Goal: Book appointment/travel/reservation

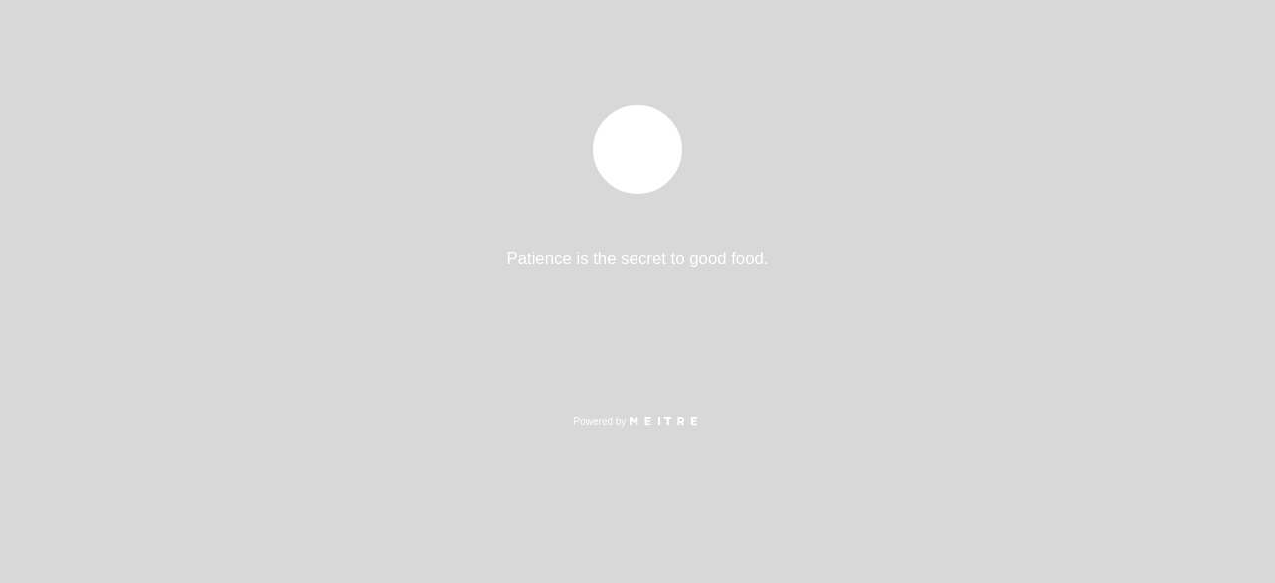
select select "es"
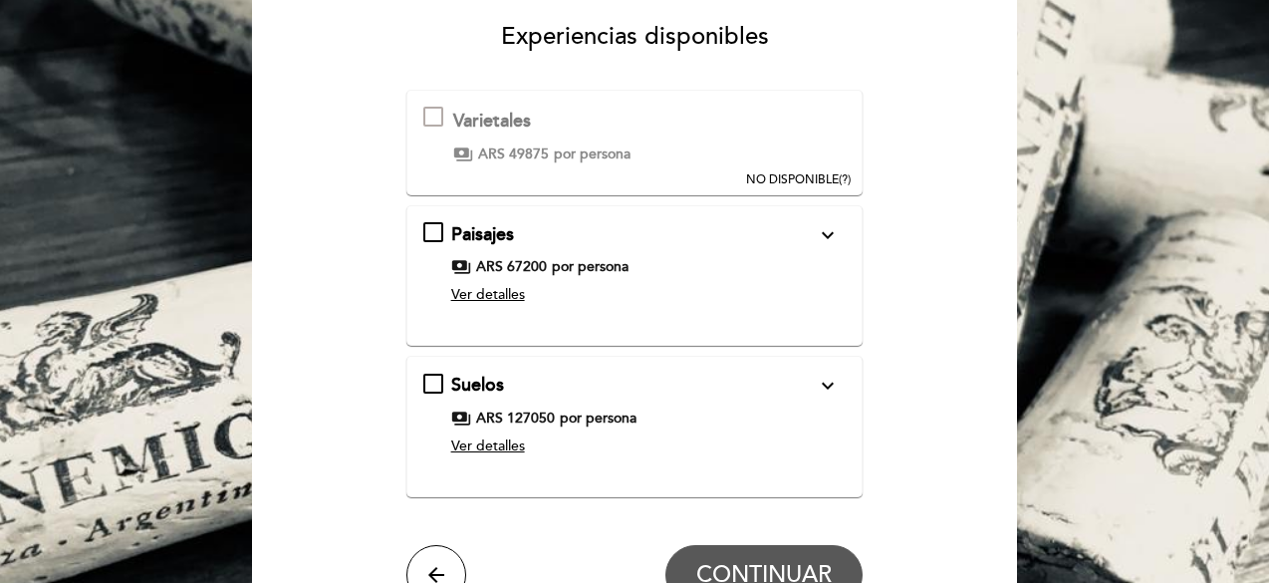
scroll to position [199, 0]
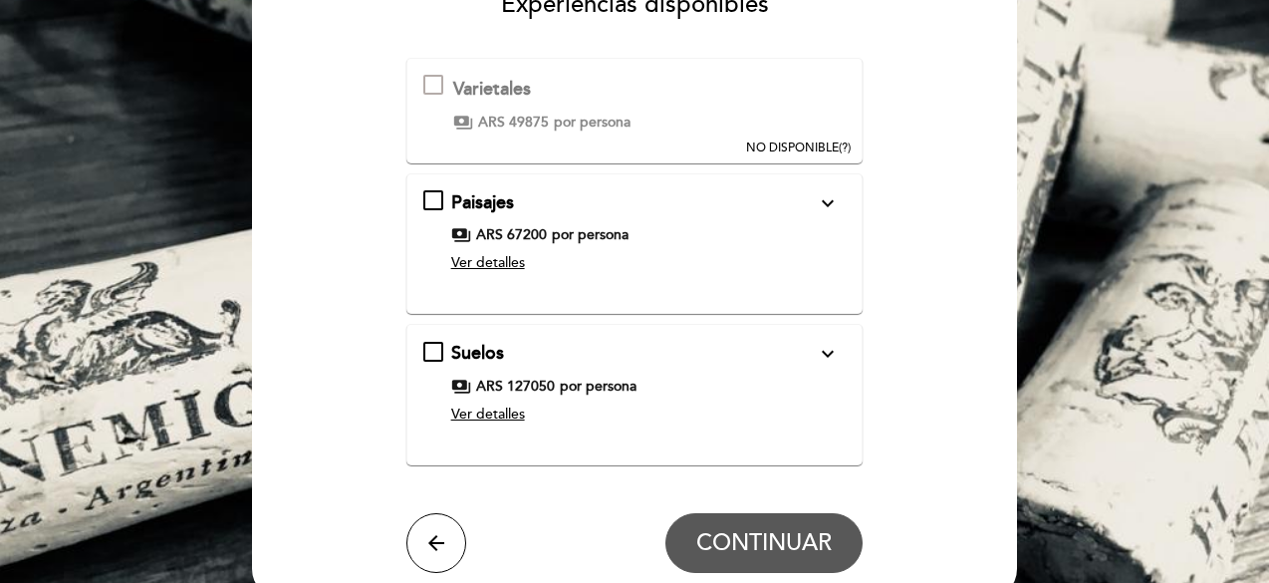
click at [489, 266] on span "Ver detalles" at bounding box center [488, 262] width 74 height 17
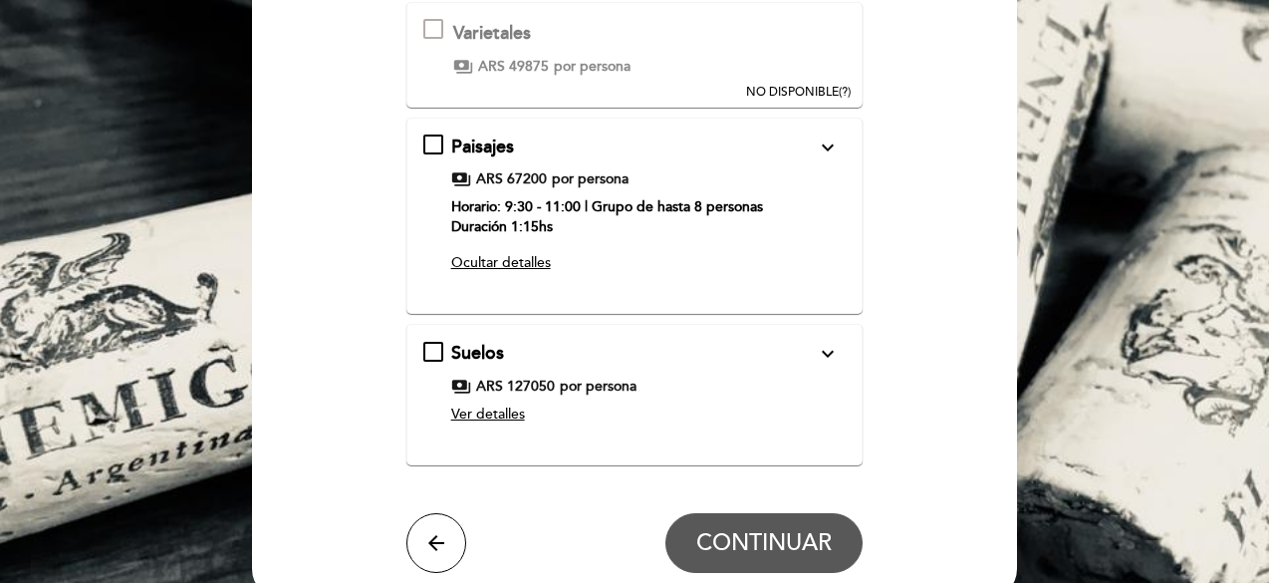
scroll to position [299, 0]
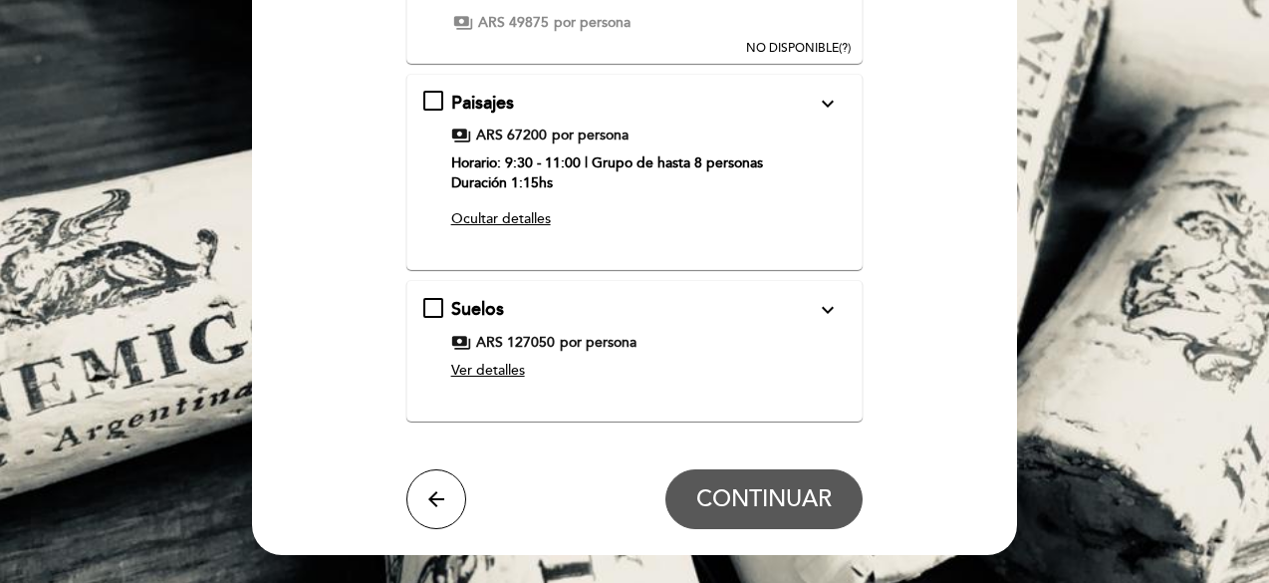
click at [497, 374] on span "Ver detalles" at bounding box center [488, 370] width 74 height 17
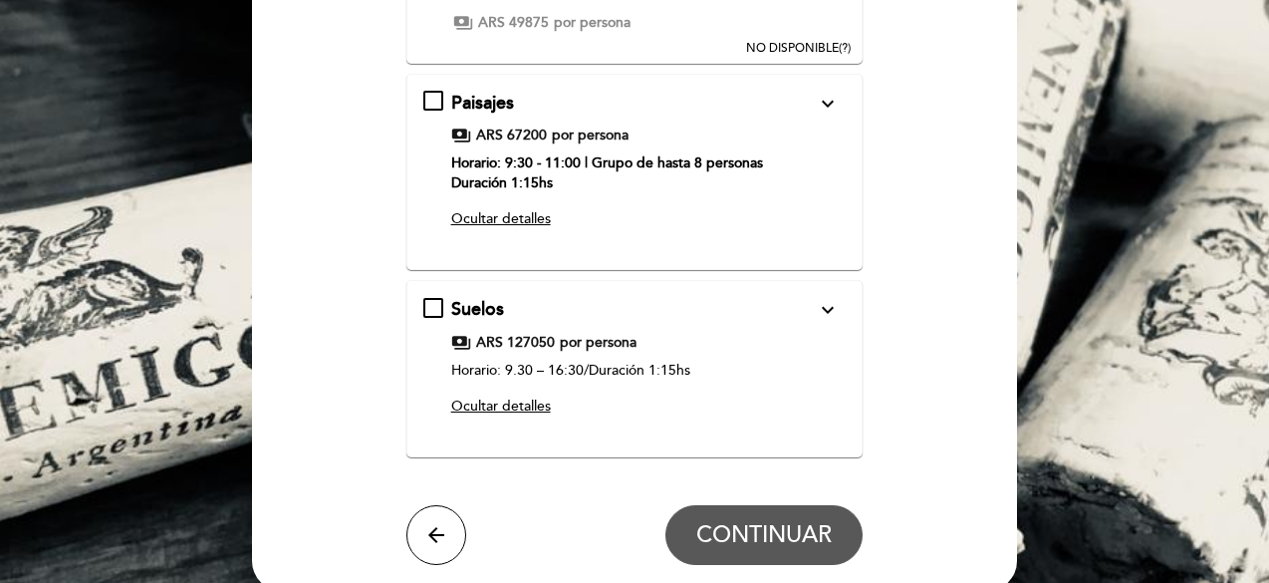
click at [831, 306] on icon "expand_more" at bounding box center [828, 310] width 24 height 24
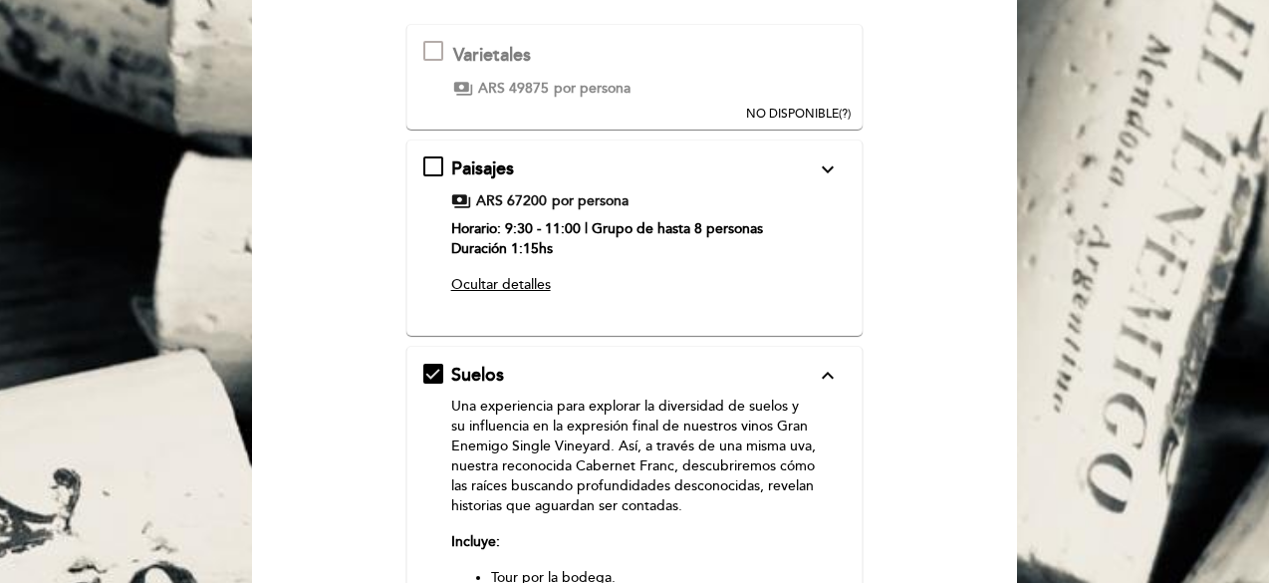
scroll to position [199, 0]
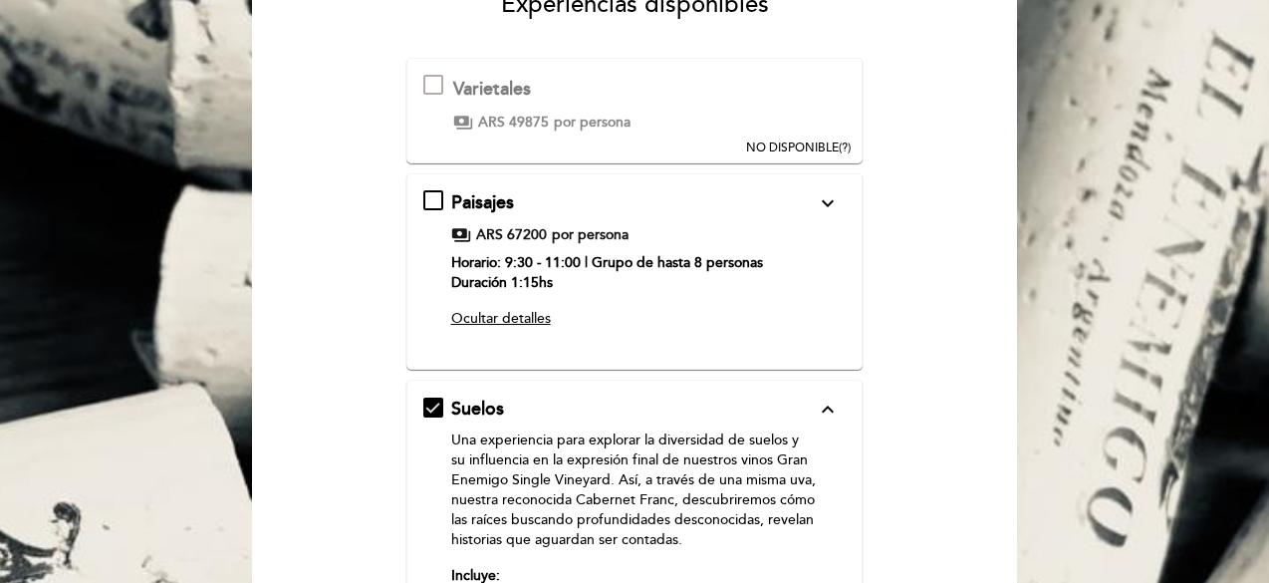
click at [827, 195] on icon "expand_more" at bounding box center [828, 203] width 24 height 24
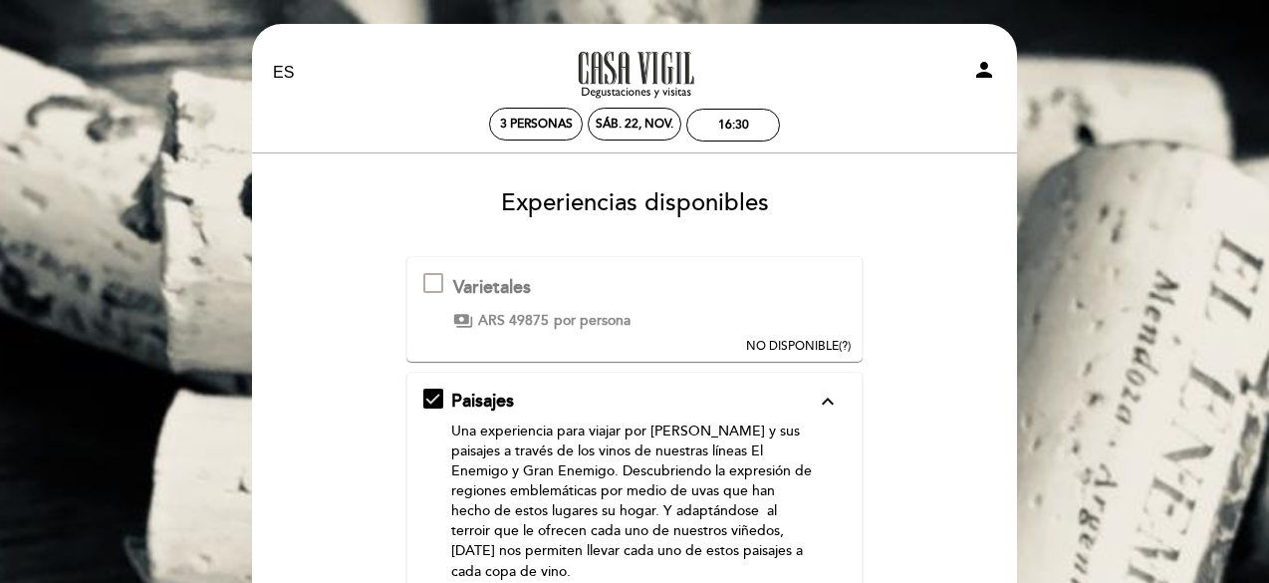
scroll to position [0, 0]
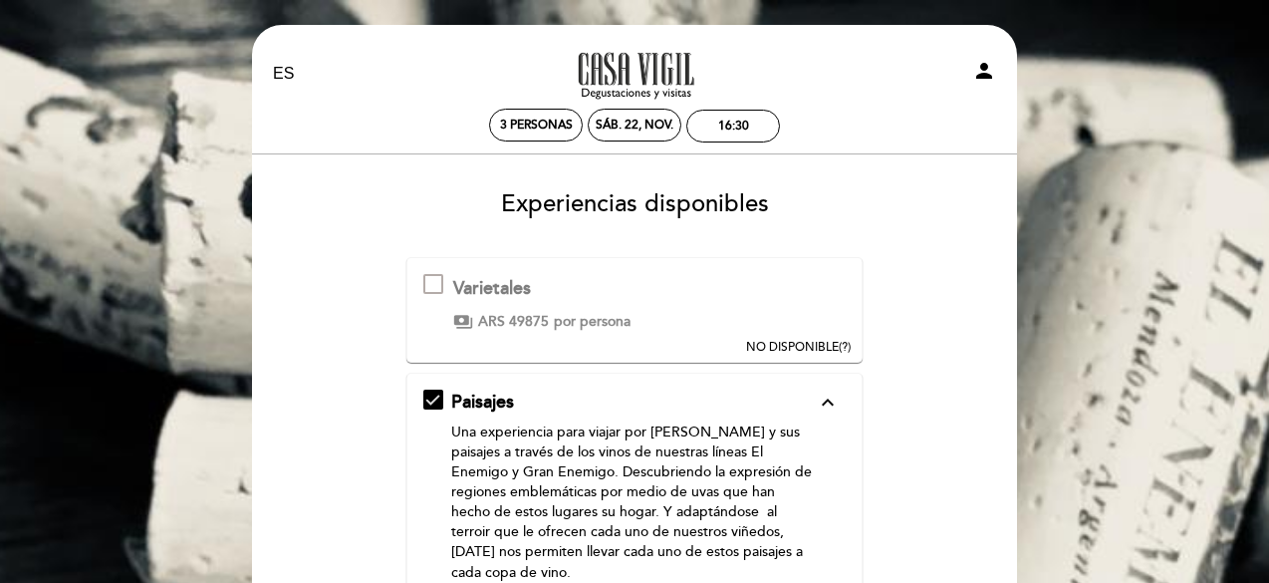
drag, startPoint x: 281, startPoint y: 68, endPoint x: 293, endPoint y: 55, distance: 17.6
click at [281, 68] on select "EN ES PT" at bounding box center [284, 74] width 23 height 23
